Goal: Task Accomplishment & Management: Manage account settings

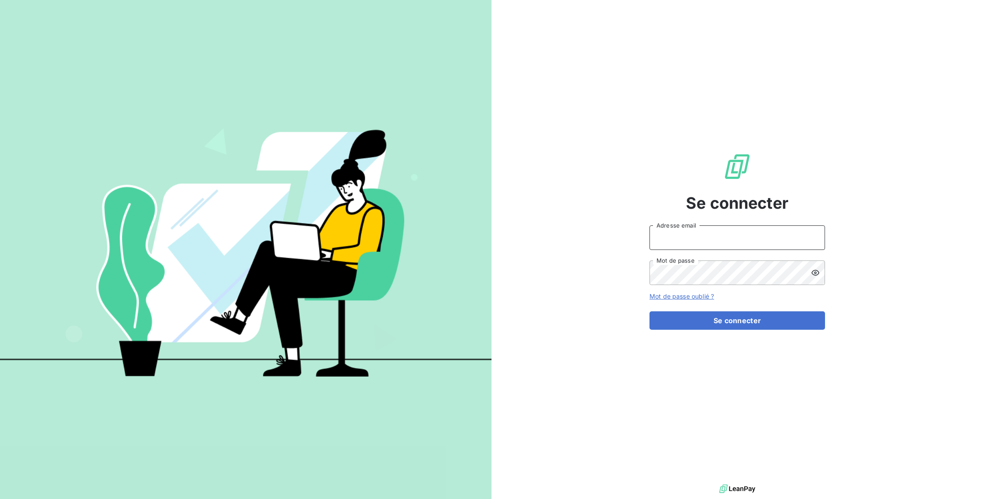
type input "alexandre.conthe@equilibre-france-ergonomie.fr"
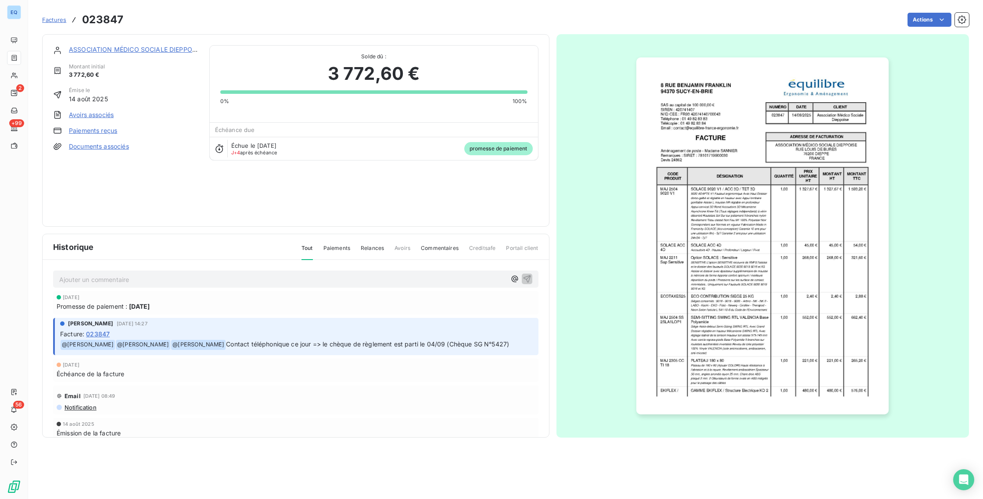
click at [98, 280] on p "Ajouter un commentaire ﻿" at bounding box center [282, 279] width 447 height 11
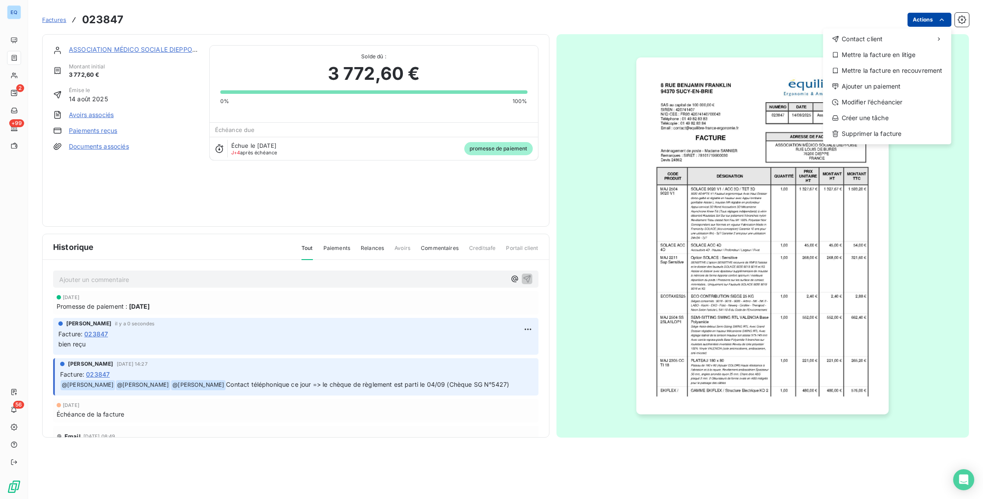
click at [916, 22] on html "EQ 2 +99 56 Factures 023847 Actions Contact client Mettre la facture en litige …" at bounding box center [491, 249] width 983 height 499
click at [894, 89] on div "Ajouter un paiement" at bounding box center [887, 86] width 121 height 14
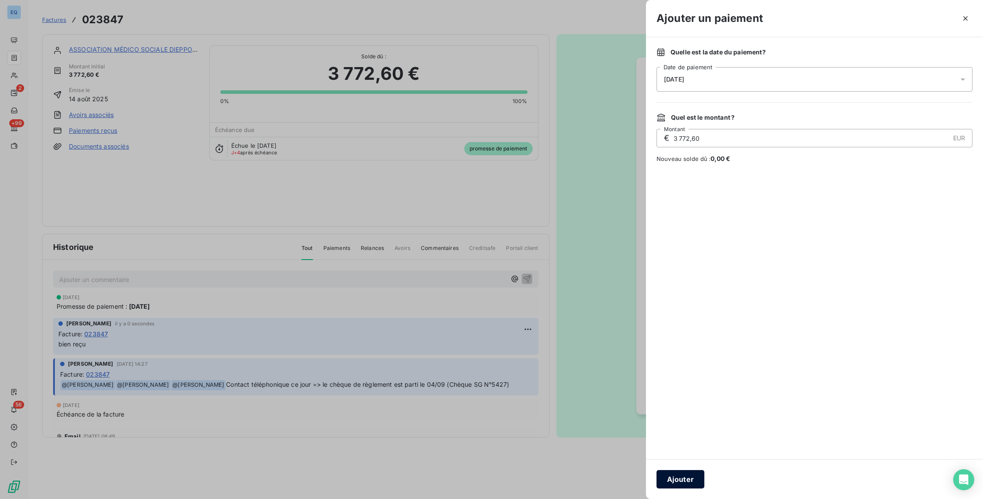
click at [681, 487] on button "Ajouter" at bounding box center [680, 479] width 48 height 18
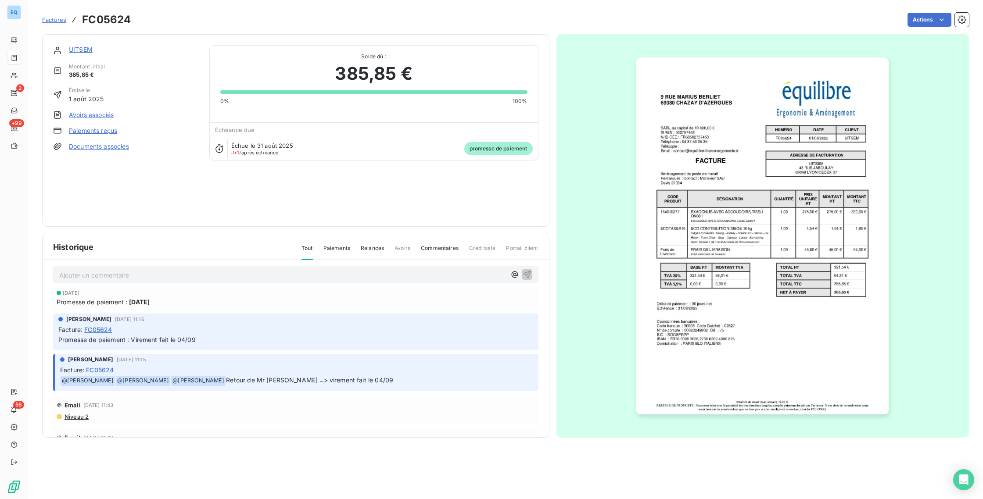
scroll to position [3, 0]
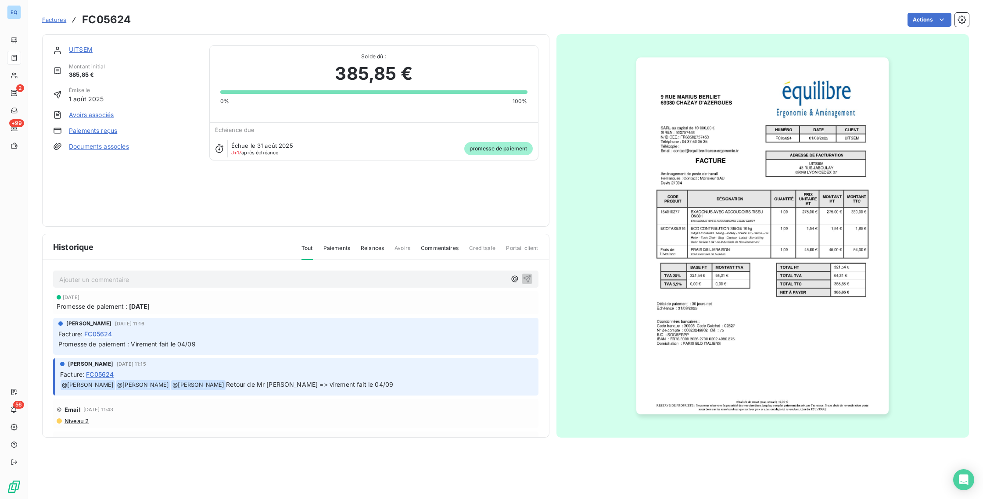
click at [189, 277] on p "Ajouter un commentaire ﻿" at bounding box center [282, 279] width 447 height 11
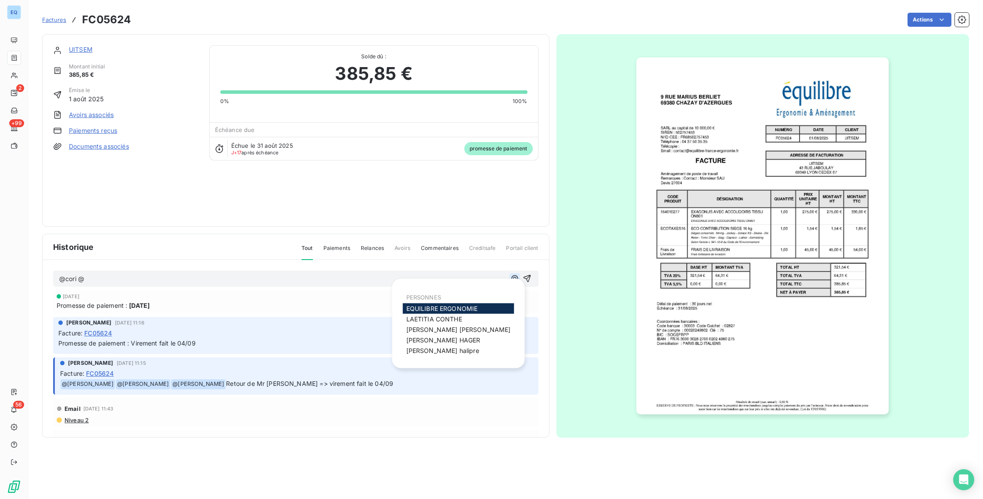
click at [510, 280] on icon "button" at bounding box center [514, 278] width 9 height 9
click at [449, 347] on span "[PERSON_NAME]" at bounding box center [442, 350] width 73 height 7
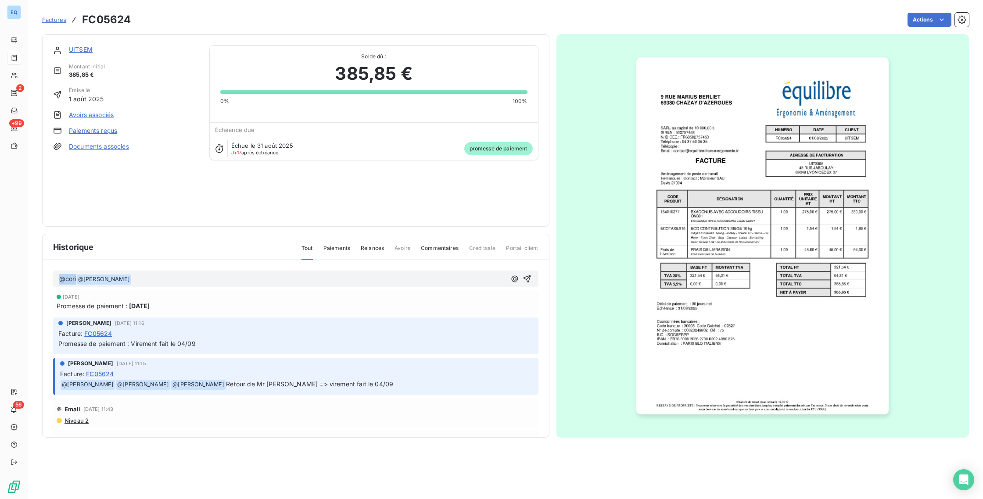
drag, startPoint x: 77, startPoint y: 279, endPoint x: 36, endPoint y: 272, distance: 42.1
click at [36, 272] on section "Factures FC05624 Actions UITSEM [GEOGRAPHIC_DATA] initial 385,85 € Émise le [DA…" at bounding box center [505, 249] width 955 height 499
click at [131, 282] on p "@ [PERSON_NAME] ﻿ ﻿" at bounding box center [282, 279] width 447 height 11
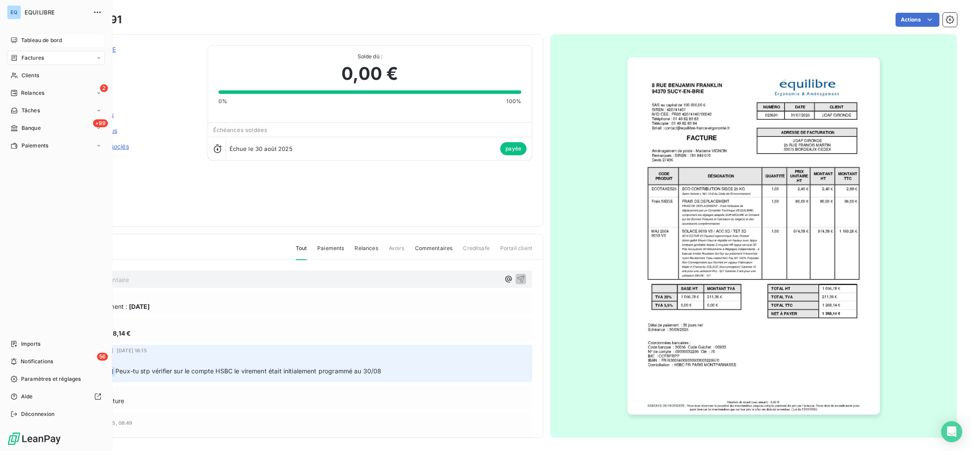
click at [18, 36] on div "Tableau de bord" at bounding box center [56, 40] width 98 height 14
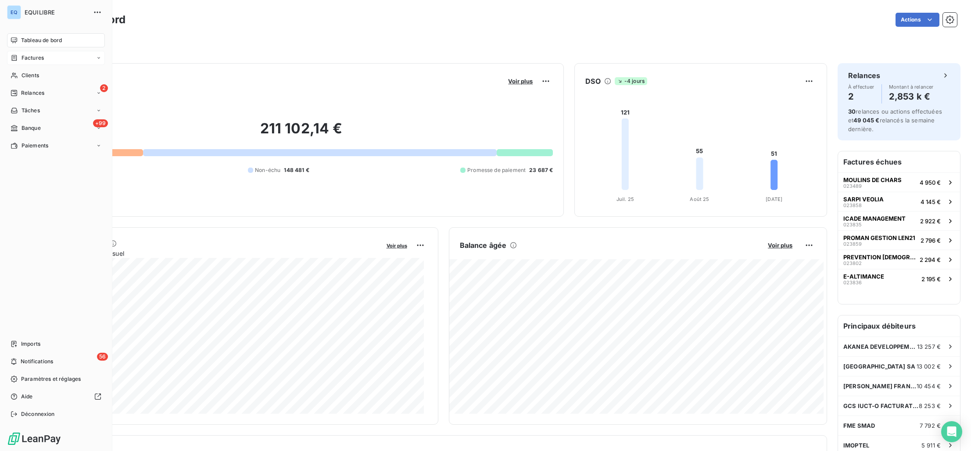
click at [18, 61] on div "Factures" at bounding box center [27, 58] width 33 height 8
click at [30, 79] on div "Factures" at bounding box center [61, 75] width 87 height 14
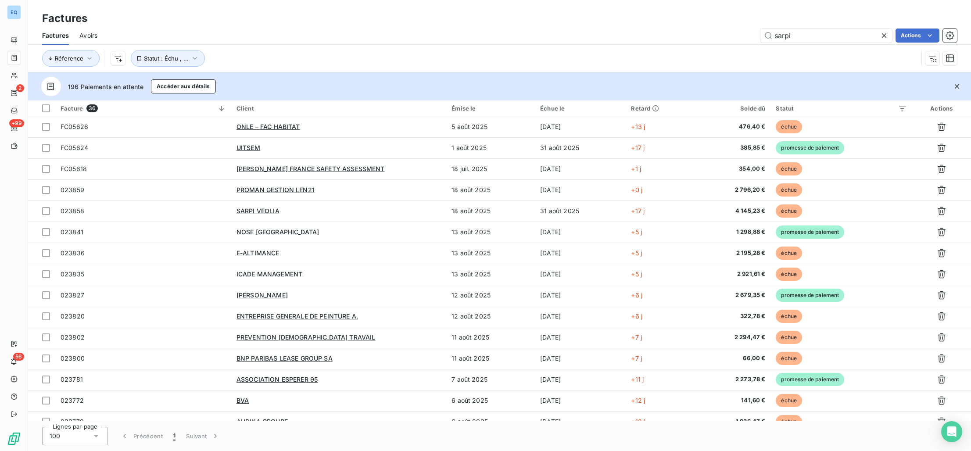
type input "sarpi"
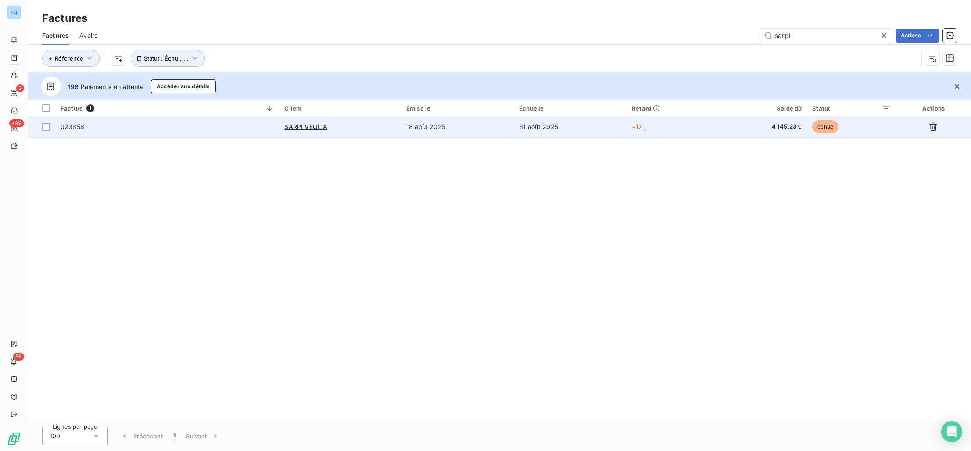
click at [456, 125] on td "18 août 2025" at bounding box center [457, 126] width 113 height 21
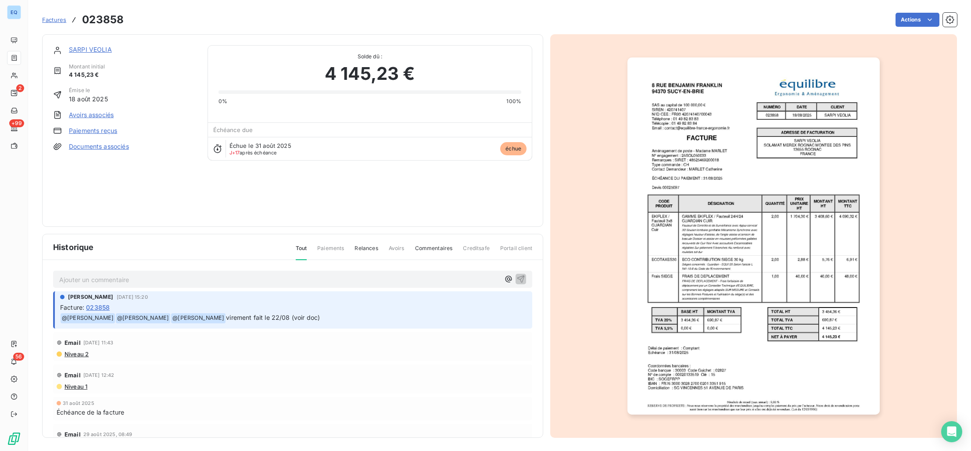
click at [217, 280] on p "Ajouter un commentaire ﻿" at bounding box center [279, 279] width 440 height 11
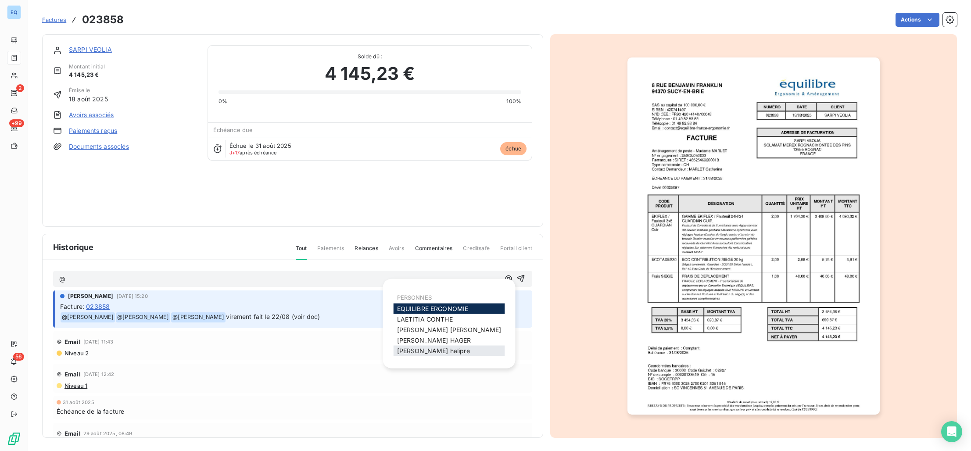
click at [396, 352] on div "corinne halipre" at bounding box center [449, 351] width 111 height 11
click at [414, 351] on span "[PERSON_NAME]" at bounding box center [433, 350] width 73 height 7
